Goal: Navigation & Orientation: Find specific page/section

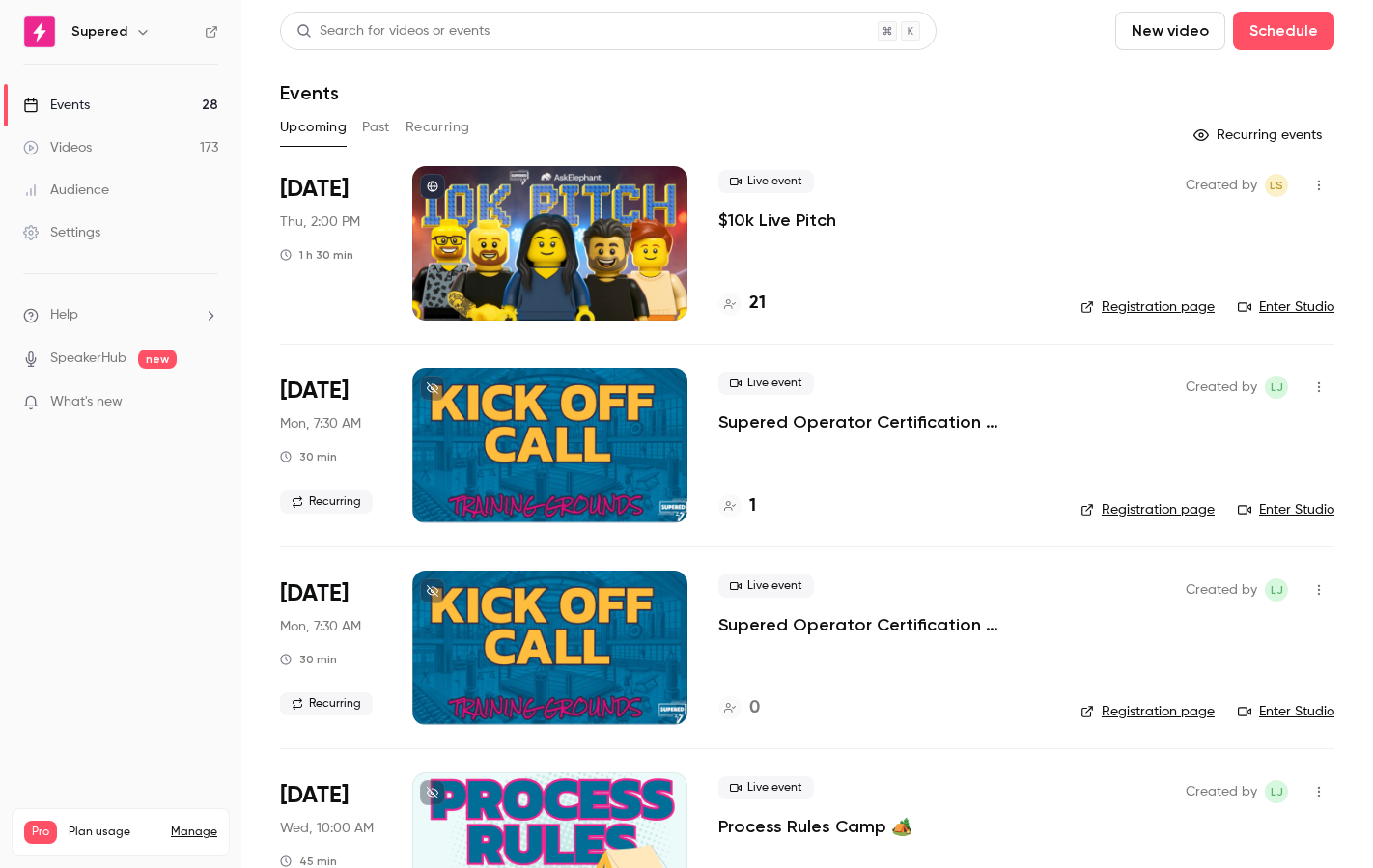
click at [424, 121] on button "Recurring" at bounding box center [438, 127] width 65 height 31
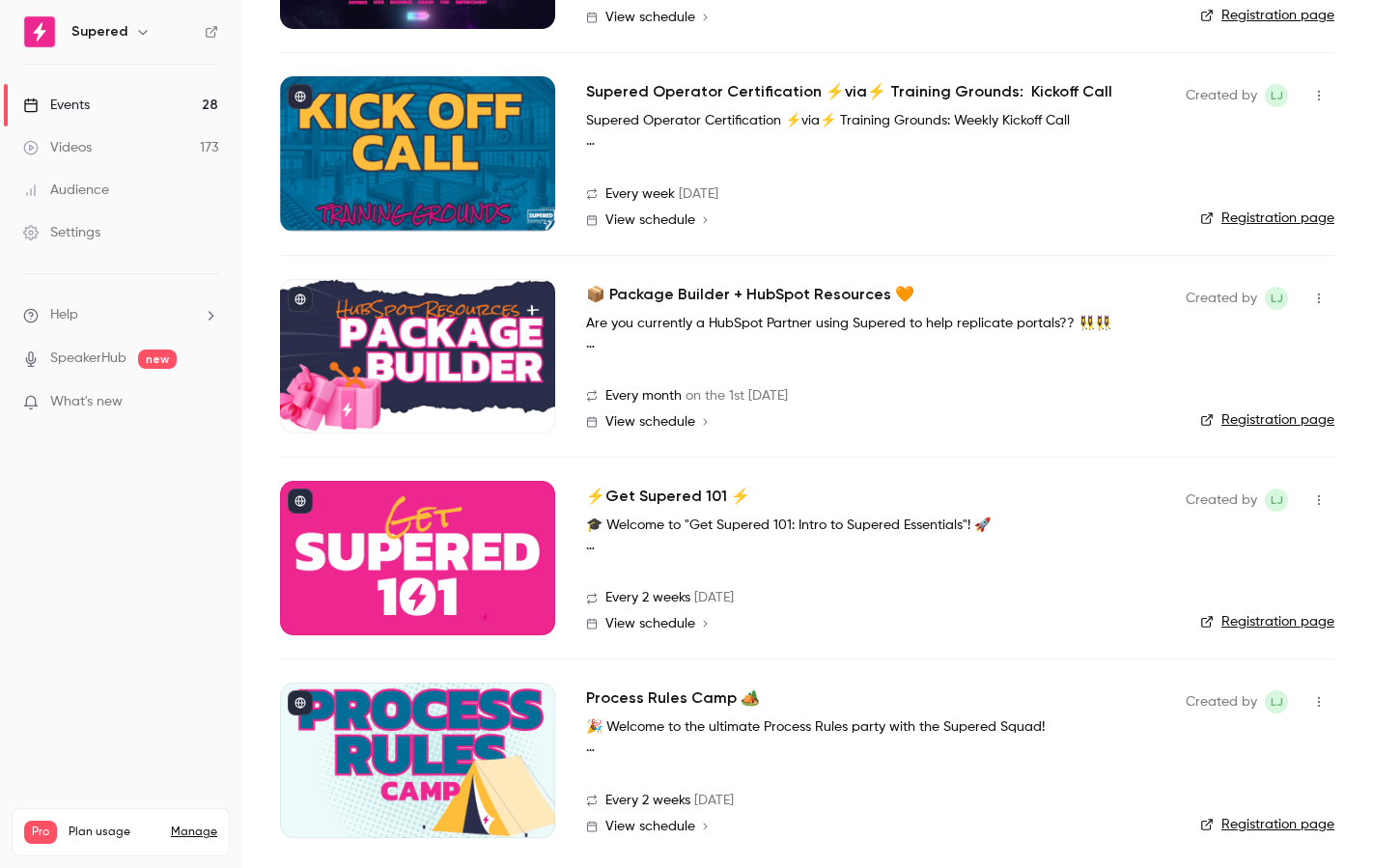
scroll to position [296, 0]
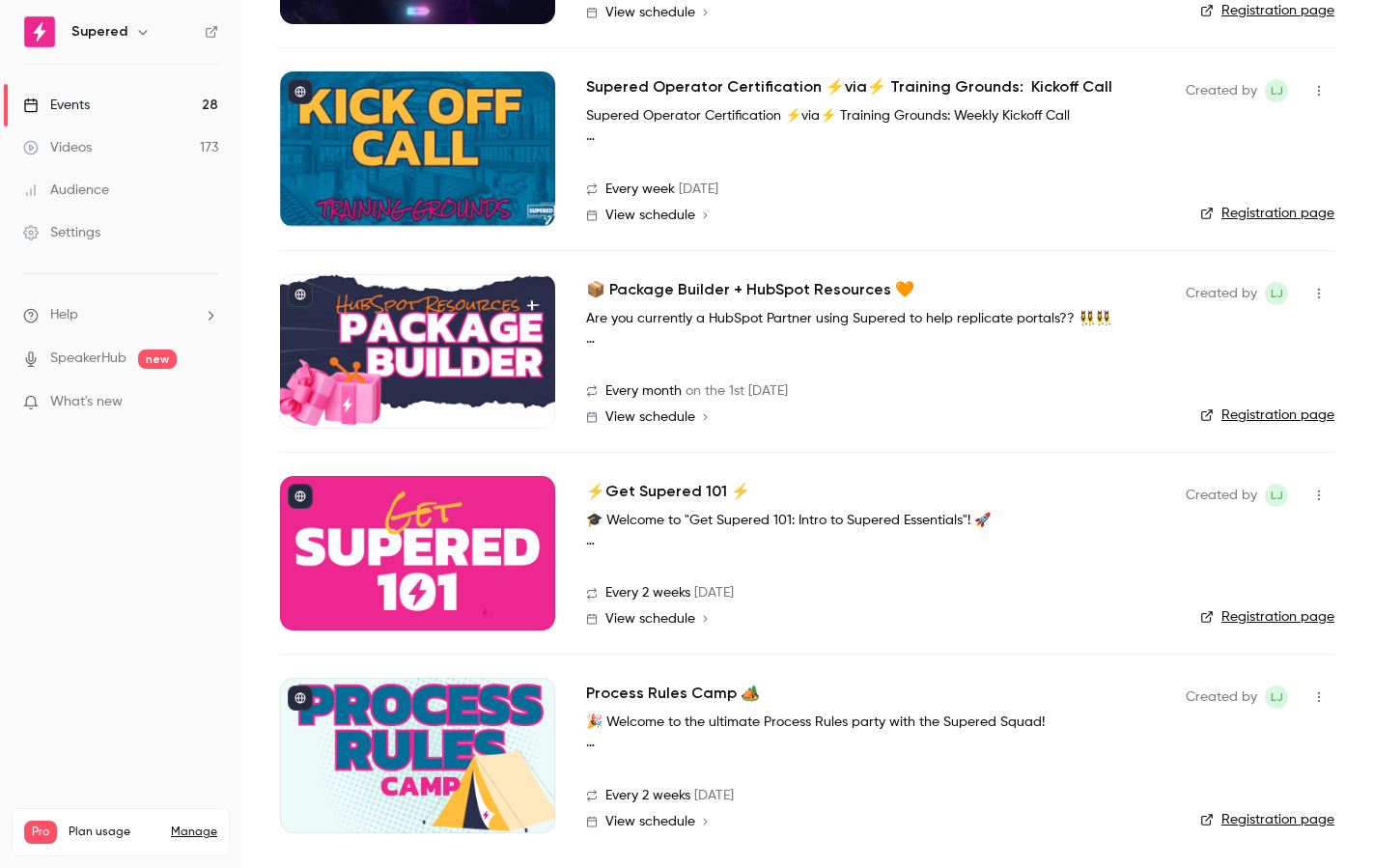
click at [368, 762] on div at bounding box center [417, 755] width 276 height 155
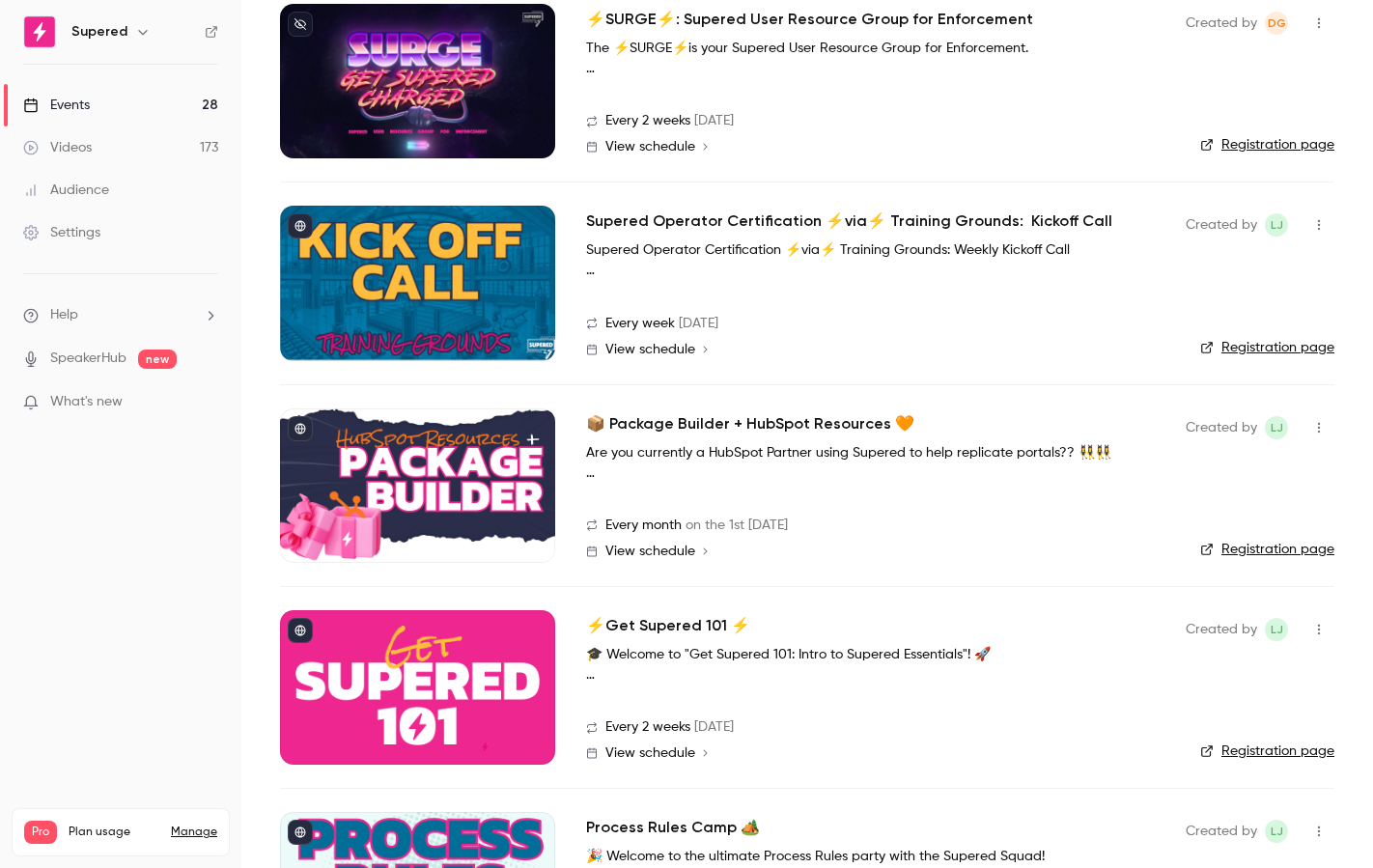
scroll to position [296, 0]
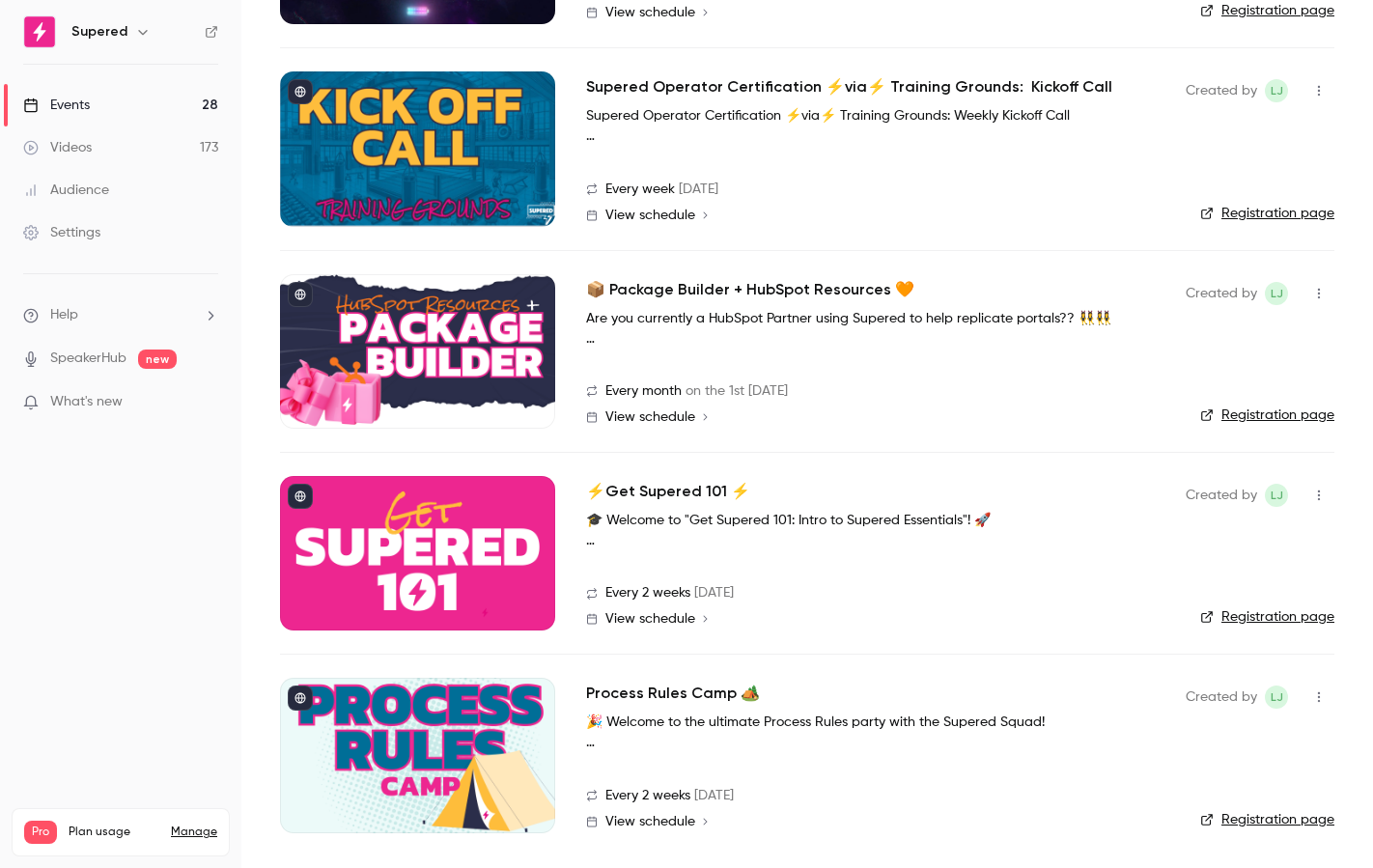
click at [483, 597] on div at bounding box center [417, 553] width 276 height 155
